Goal: Transaction & Acquisition: Purchase product/service

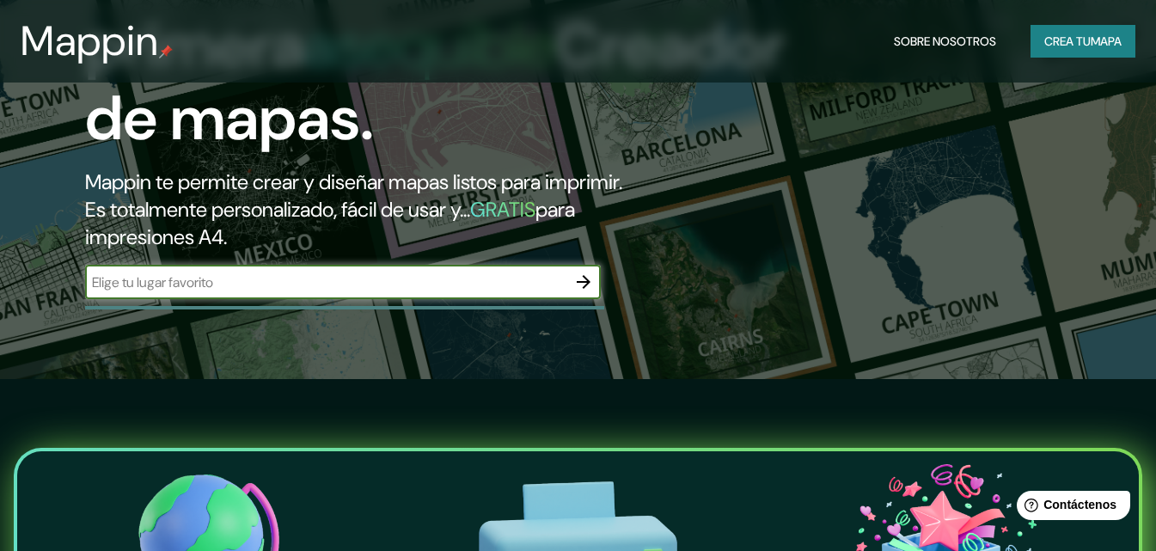
scroll to position [86, 0]
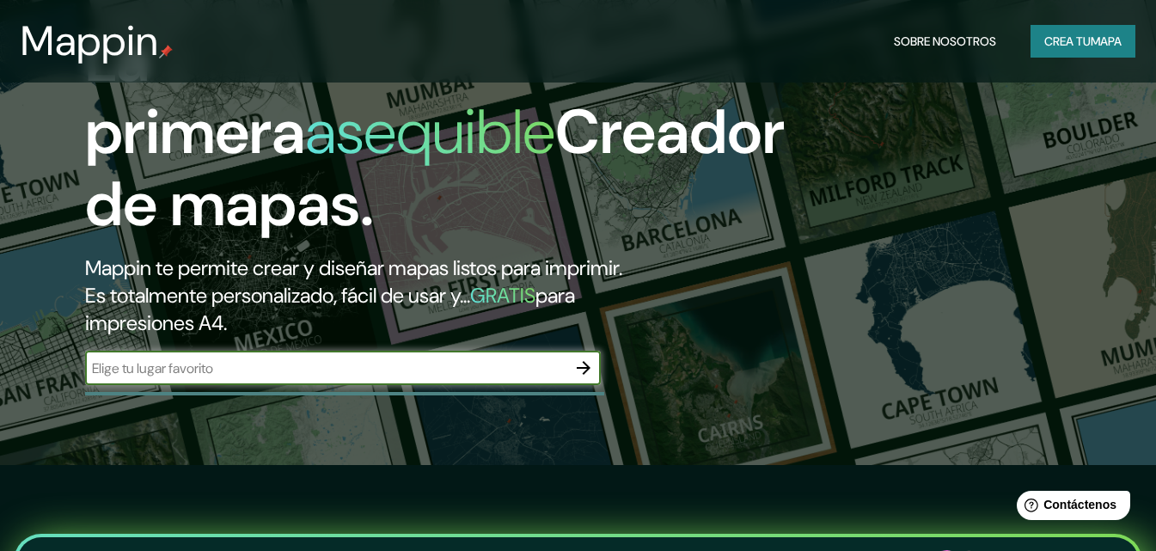
click at [387, 378] on input "text" at bounding box center [325, 368] width 481 height 20
type input "cochabamba [GEOGRAPHIC_DATA]"
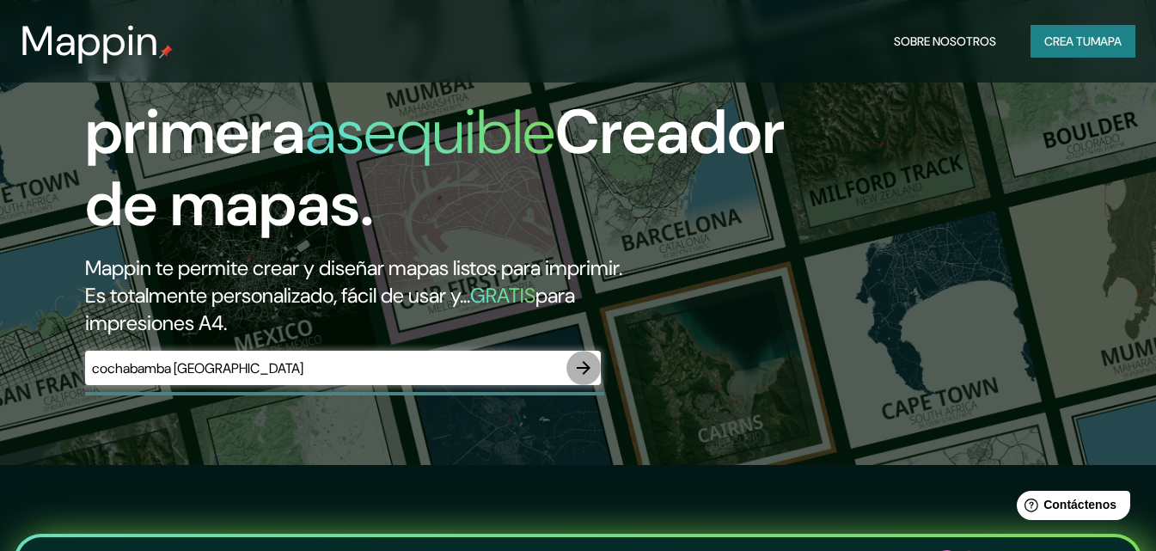
click at [585, 378] on icon "button" at bounding box center [583, 367] width 21 height 21
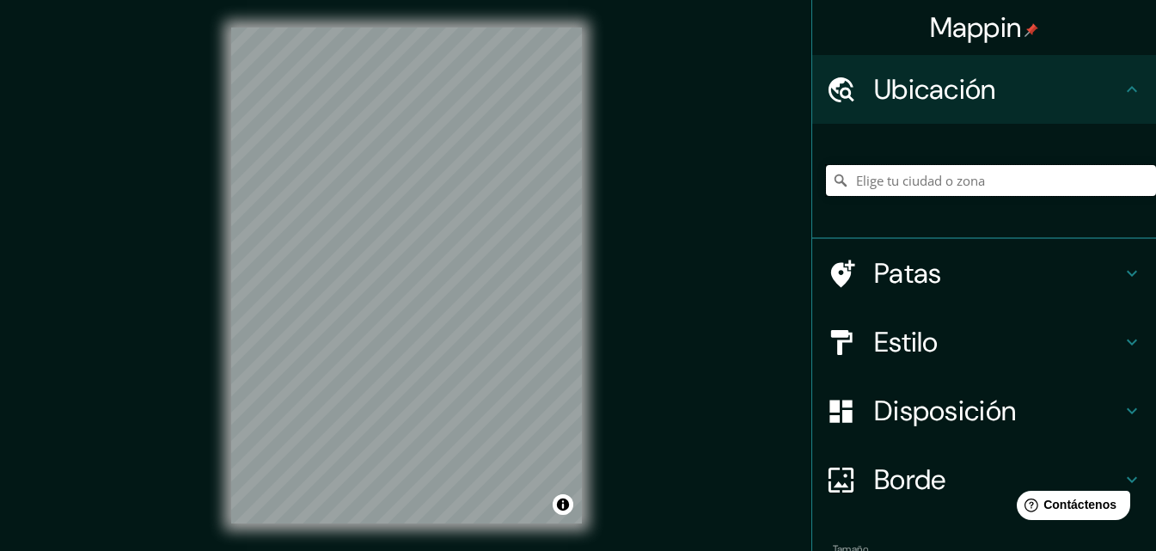
click at [901, 178] on input "Elige tu ciudad o zona" at bounding box center [991, 180] width 330 height 31
click at [638, 217] on div "Mappin Ubicación Patas Estilo Disposición Borde Elige un borde. Consejo : puede…" at bounding box center [578, 289] width 1156 height 578
click at [646, 289] on div "Mappin Ubicación Patas Estilo Disposición Borde Elige un borde. Consejo : puede…" at bounding box center [578, 289] width 1156 height 578
click at [899, 175] on input "Elige tu ciudad o zona" at bounding box center [991, 180] width 330 height 31
click at [930, 174] on input "Elige tu ciudad o zona" at bounding box center [991, 180] width 330 height 31
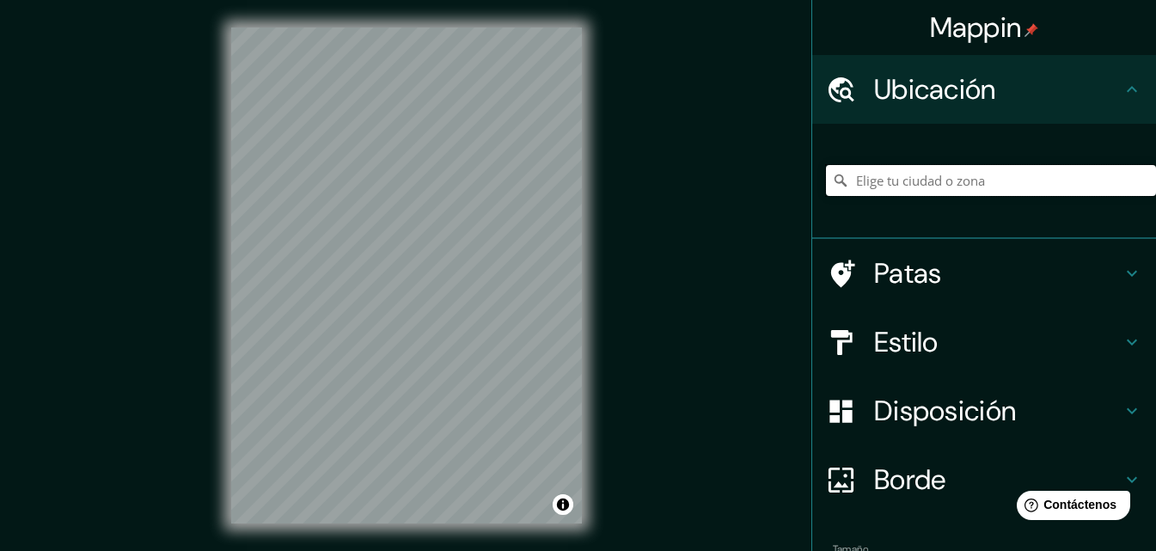
paste input "Apote, Quillacollo, [GEOGRAPHIC_DATA]"
type input "Apote, Quillacollo, [GEOGRAPHIC_DATA], [GEOGRAPHIC_DATA]"
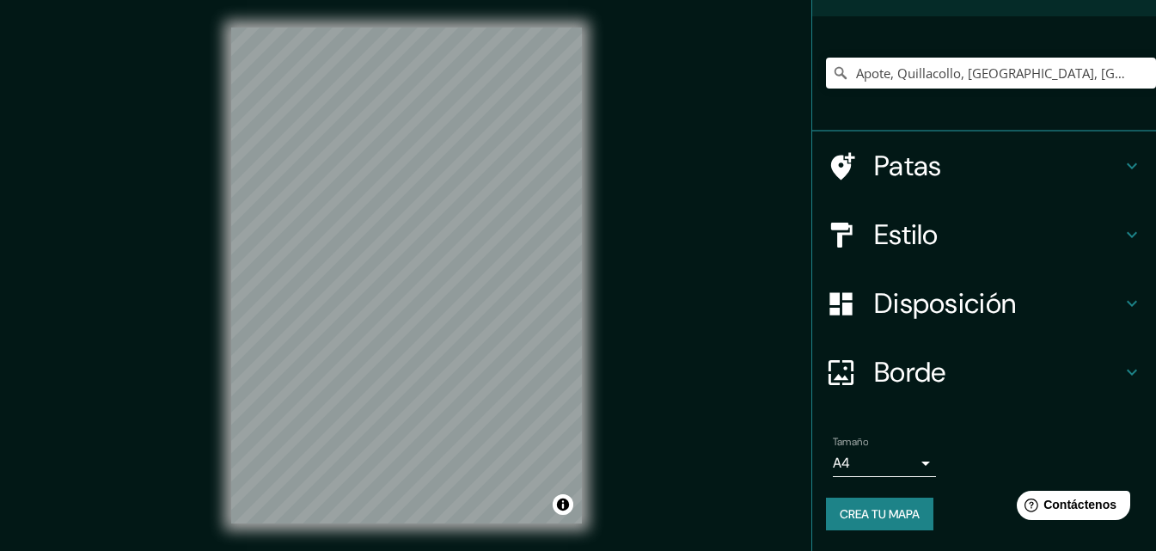
scroll to position [27, 0]
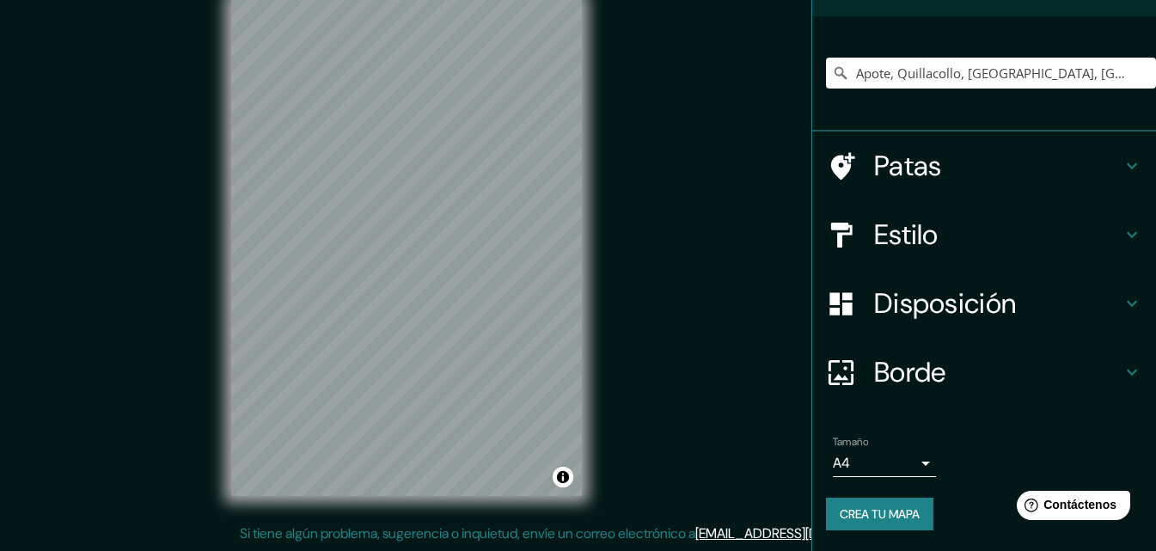
click at [1121, 301] on icon at bounding box center [1131, 303] width 21 height 21
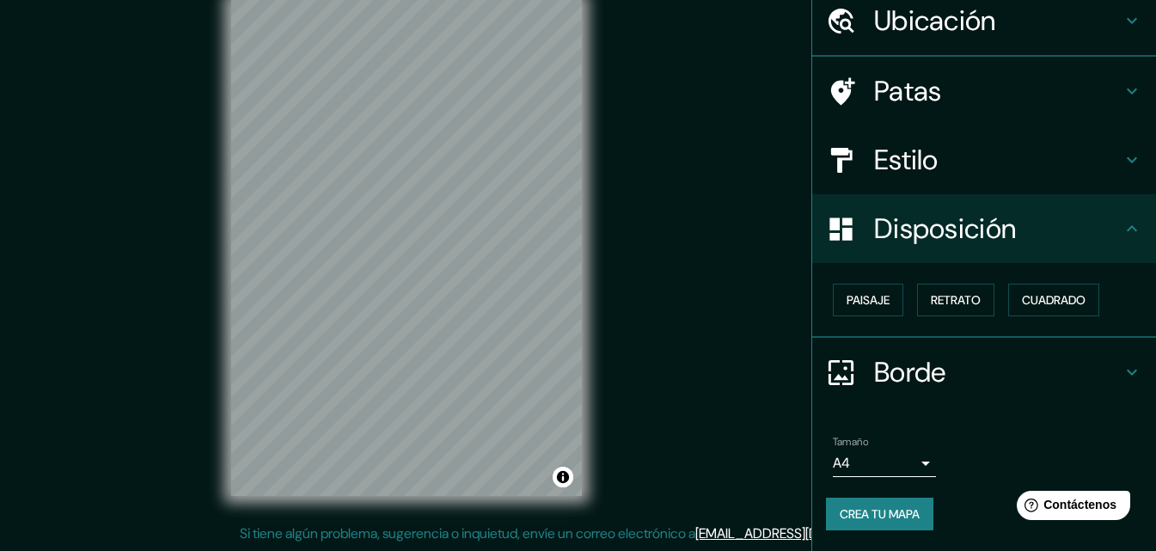
scroll to position [69, 0]
click at [939, 303] on font "Retrato" at bounding box center [956, 299] width 50 height 15
click at [943, 302] on font "Retrato" at bounding box center [956, 299] width 50 height 15
click at [846, 300] on font "Paisaje" at bounding box center [867, 299] width 43 height 15
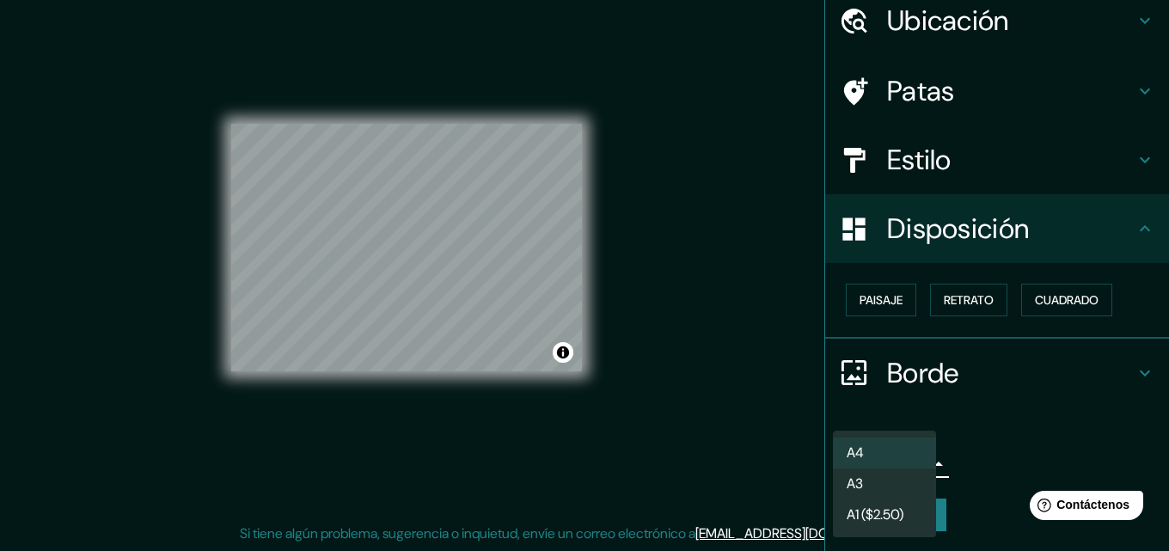
click at [919, 464] on body "Mappin Ubicación Apote, [GEOGRAPHIC_DATA], [GEOGRAPHIC_DATA], [GEOGRAPHIC_DATA]…" at bounding box center [584, 248] width 1169 height 551
click at [899, 482] on li "A3" at bounding box center [884, 485] width 103 height 32
type input "a4"
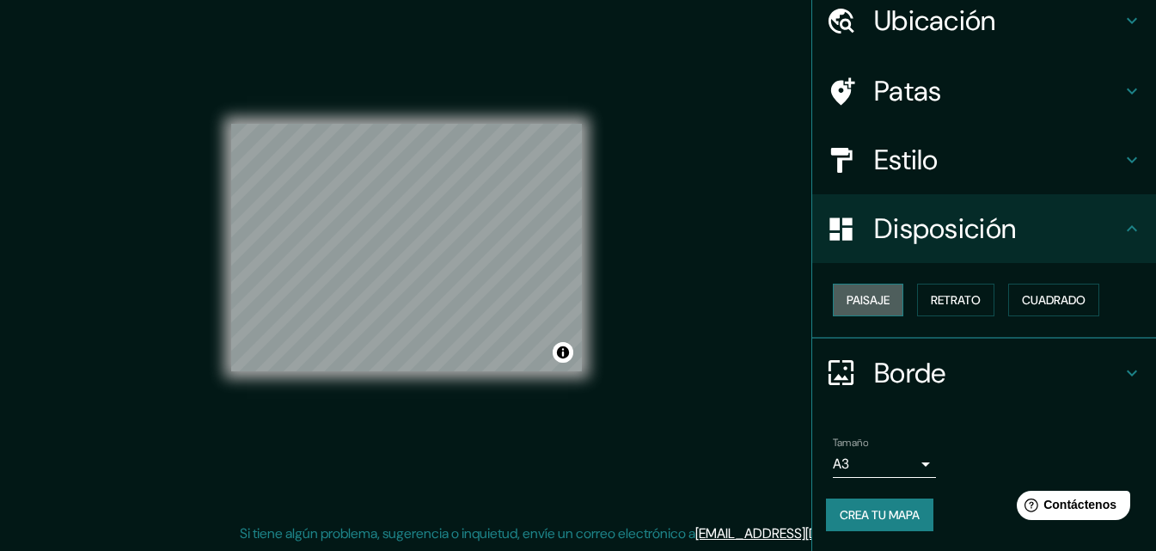
click at [858, 302] on font "Paisaje" at bounding box center [867, 299] width 43 height 15
